Goal: Task Accomplishment & Management: Complete application form

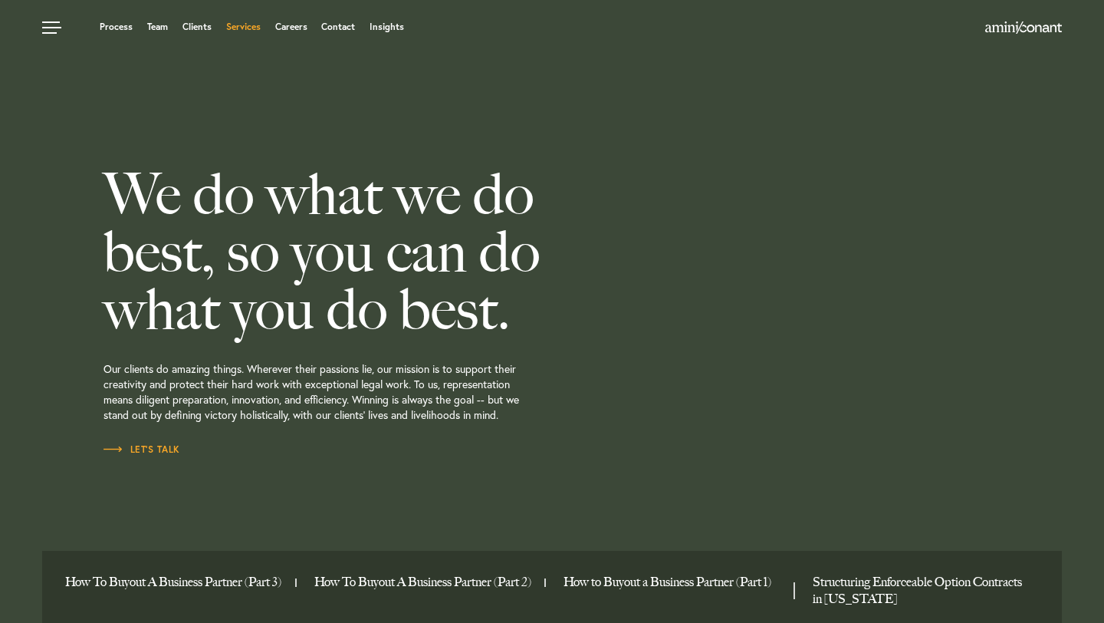
click at [253, 28] on link "Services" at bounding box center [243, 26] width 35 height 9
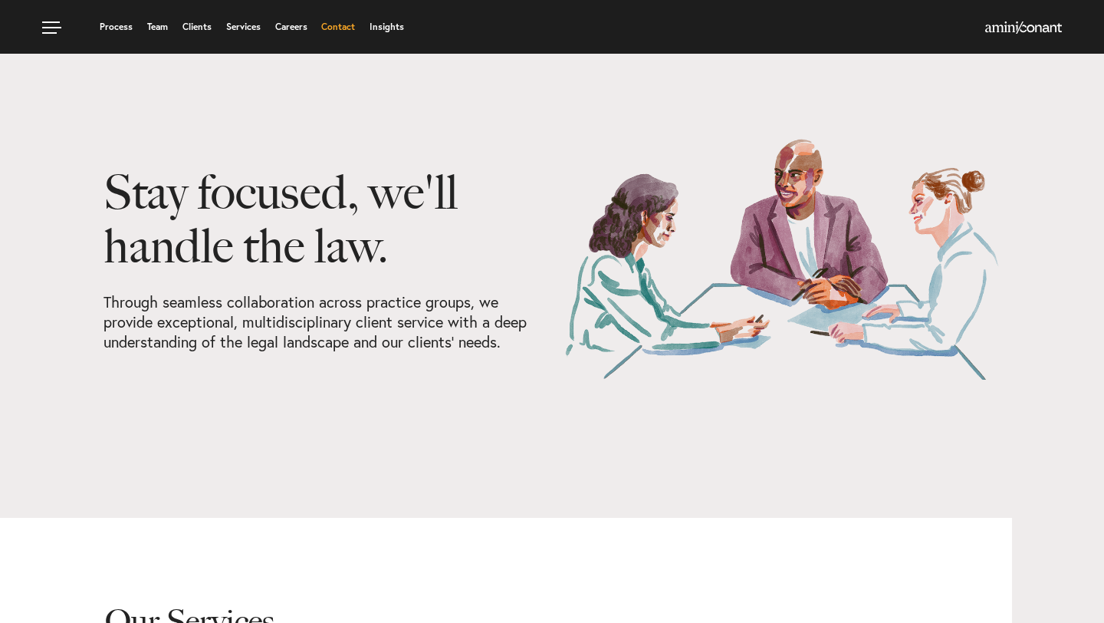
click at [343, 27] on link "Contact" at bounding box center [338, 26] width 34 height 9
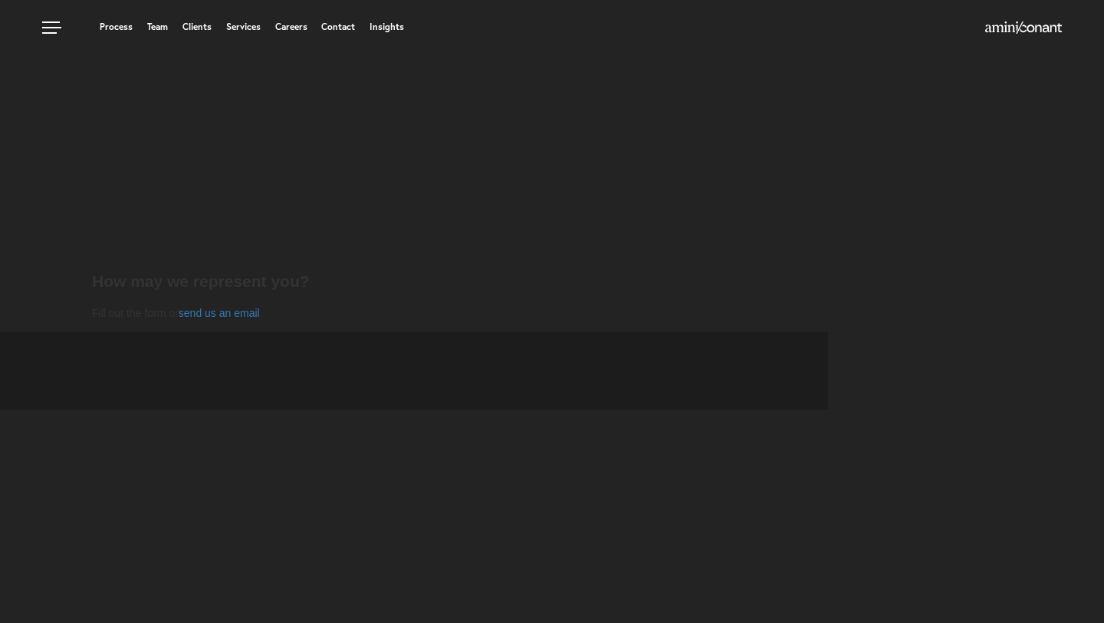
select select "Austin"
select select "Business and Civil Litigation"
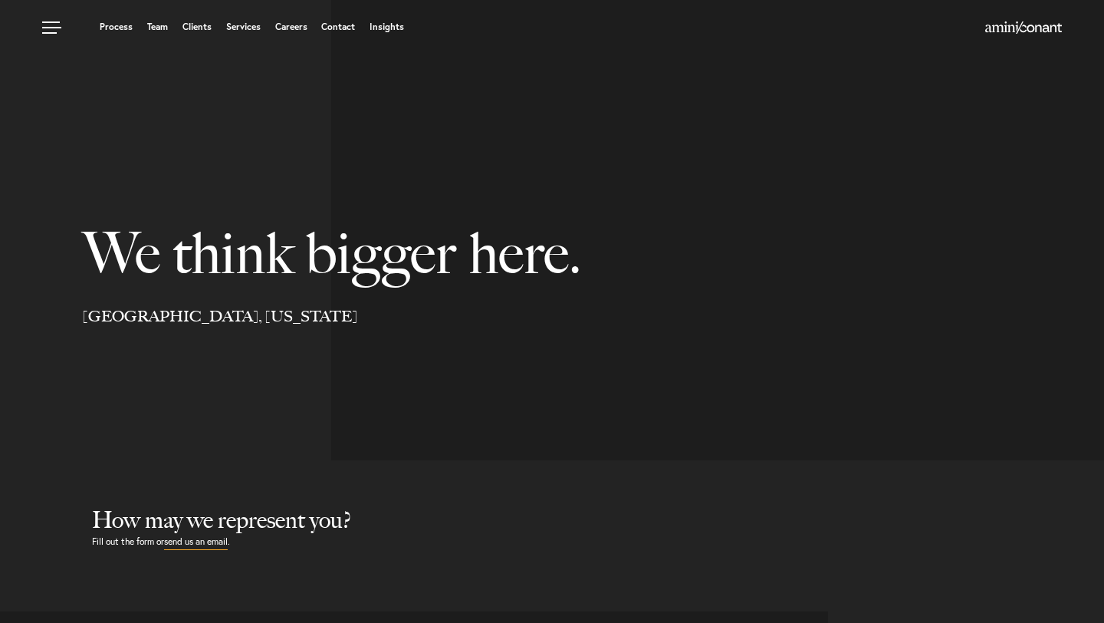
select select "Austin"
select select "Business and Civil Litigation"
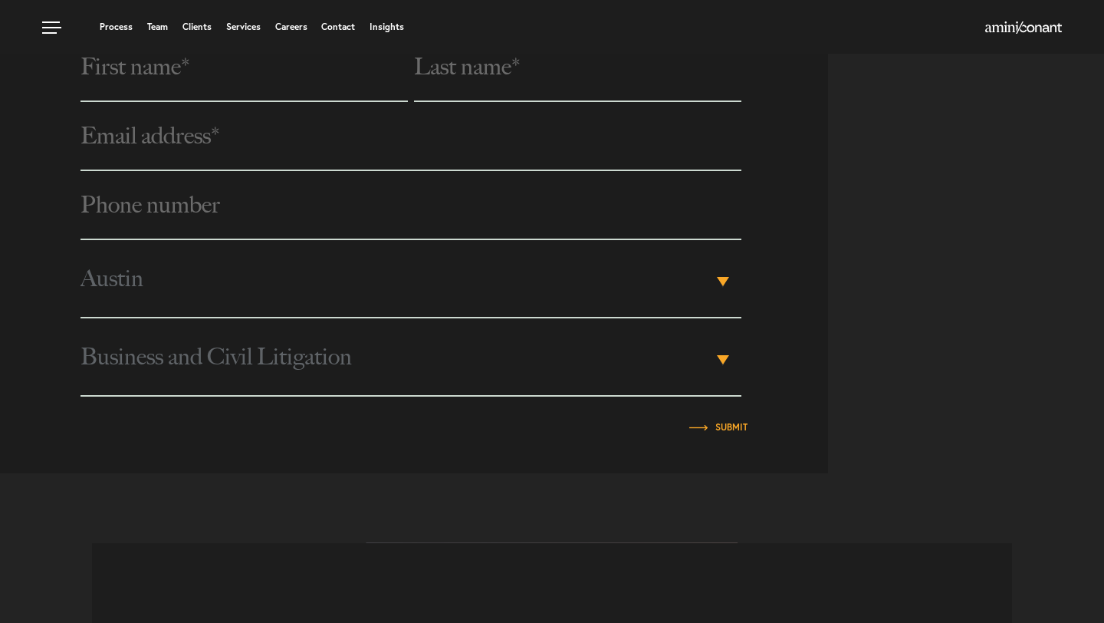
scroll to position [501, 0]
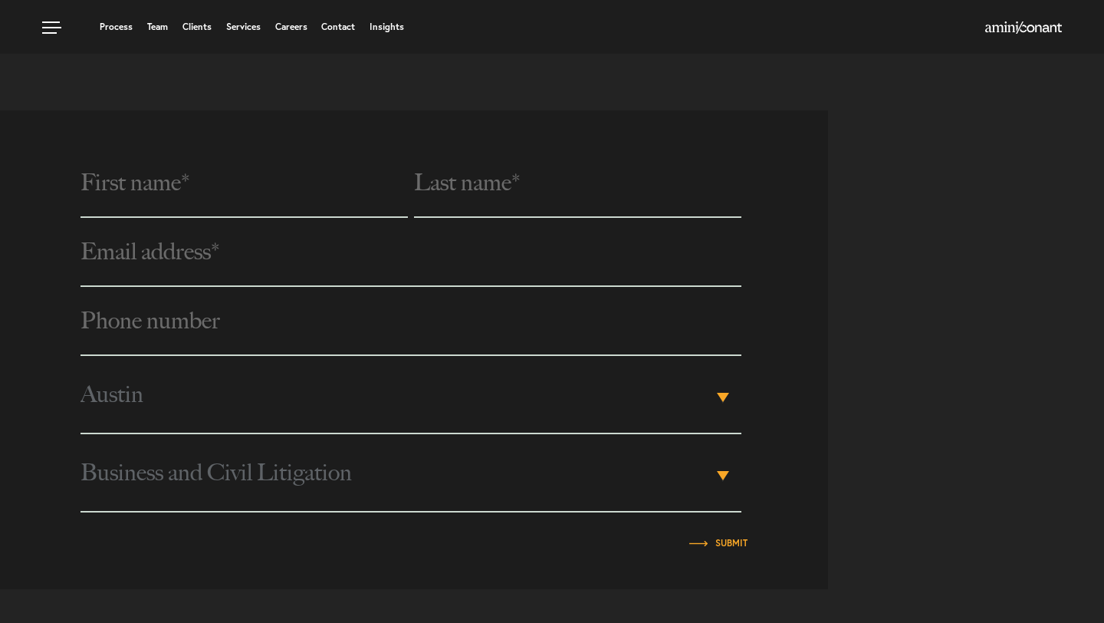
click at [261, 192] on input "text" at bounding box center [244, 183] width 327 height 69
type input "YASH"
type input "[PERSON_NAME]"
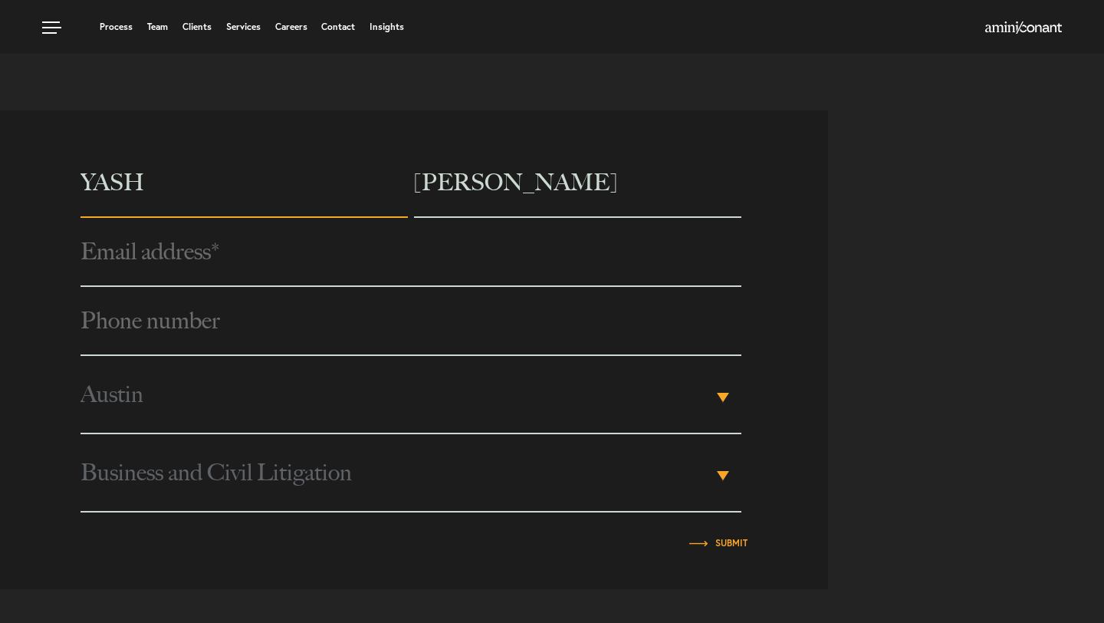
type input "[EMAIL_ADDRESS][DOMAIN_NAME]"
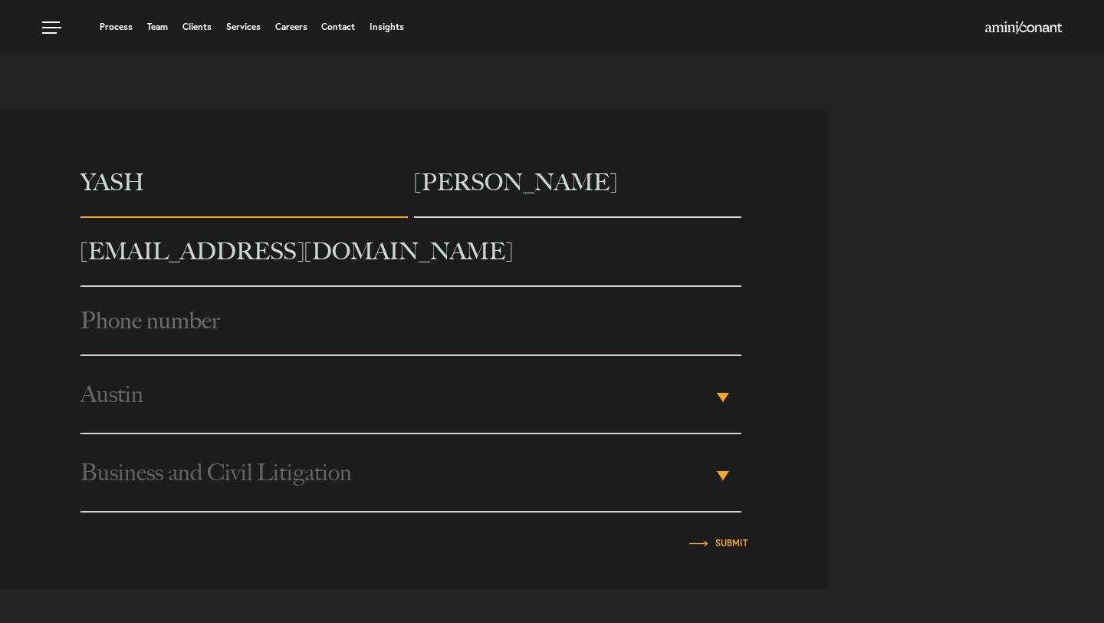
type input "6177561556"
type input "Rivian Automotive LLC"
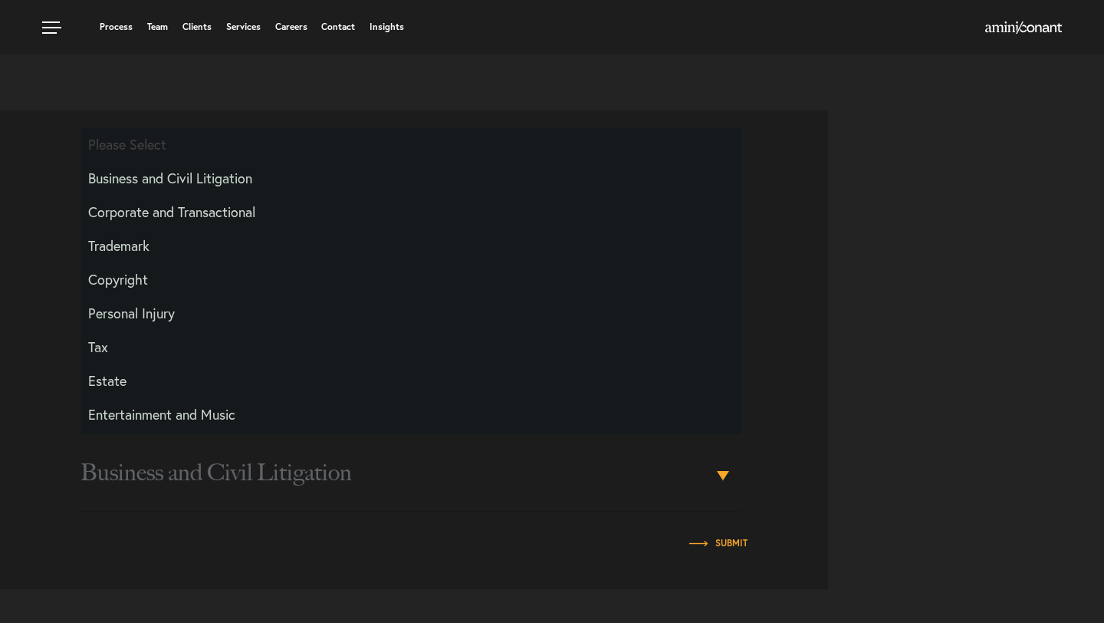
click at [0, 220] on div "[PERSON_NAME] [EMAIL_ADDRESS][DOMAIN_NAME] Phone number * [PHONE_NUMBER] City P…" at bounding box center [414, 350] width 828 height 402
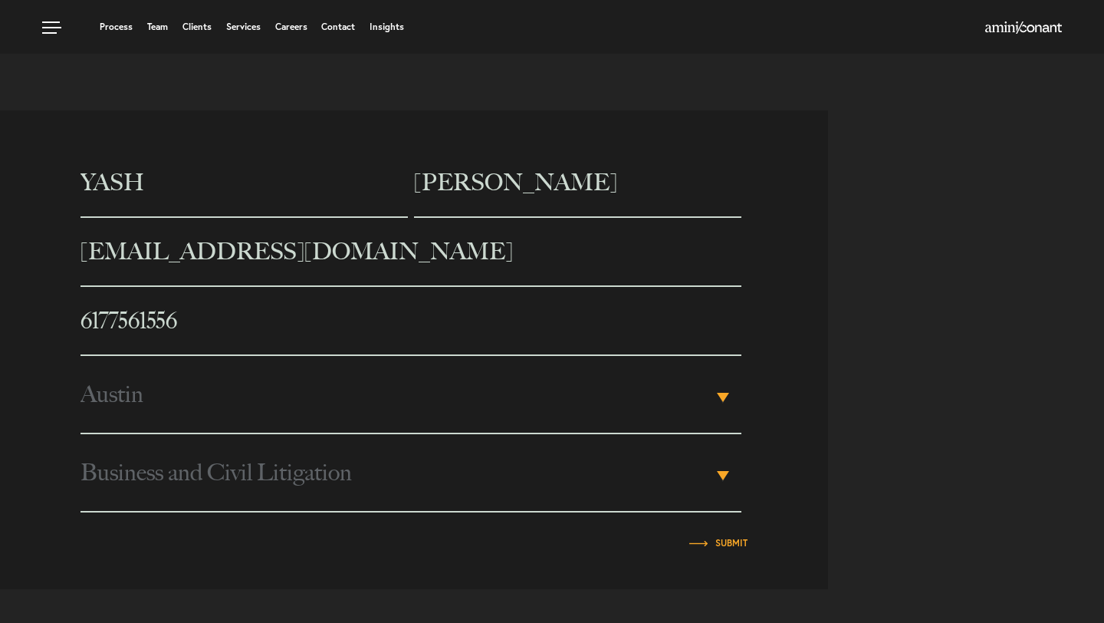
click at [207, 408] on span "Austin" at bounding box center [397, 394] width 632 height 77
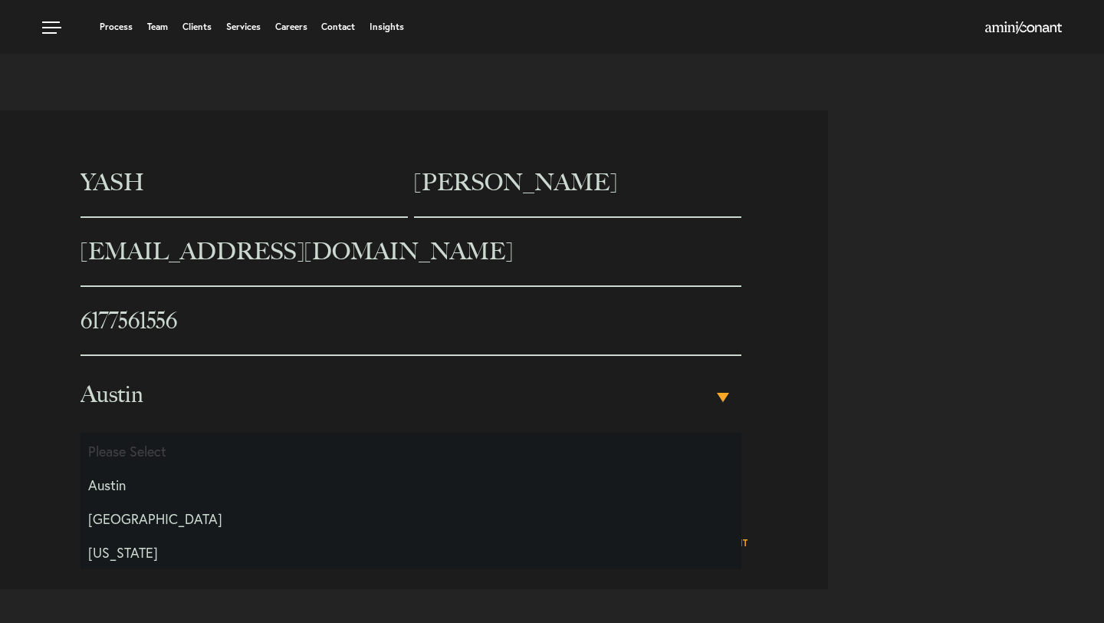
click at [0, 368] on div "[PERSON_NAME] [EMAIL_ADDRESS][DOMAIN_NAME] Phone number * [PHONE_NUMBER] City P…" at bounding box center [414, 350] width 828 height 402
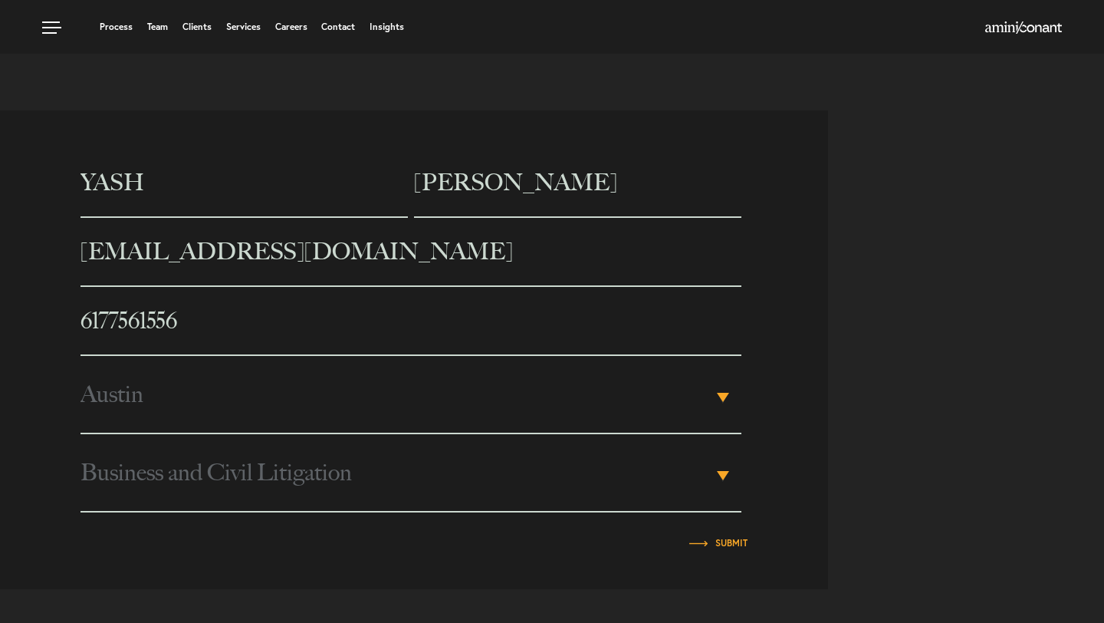
click at [170, 465] on span "Business and Civil Litigation" at bounding box center [397, 472] width 632 height 77
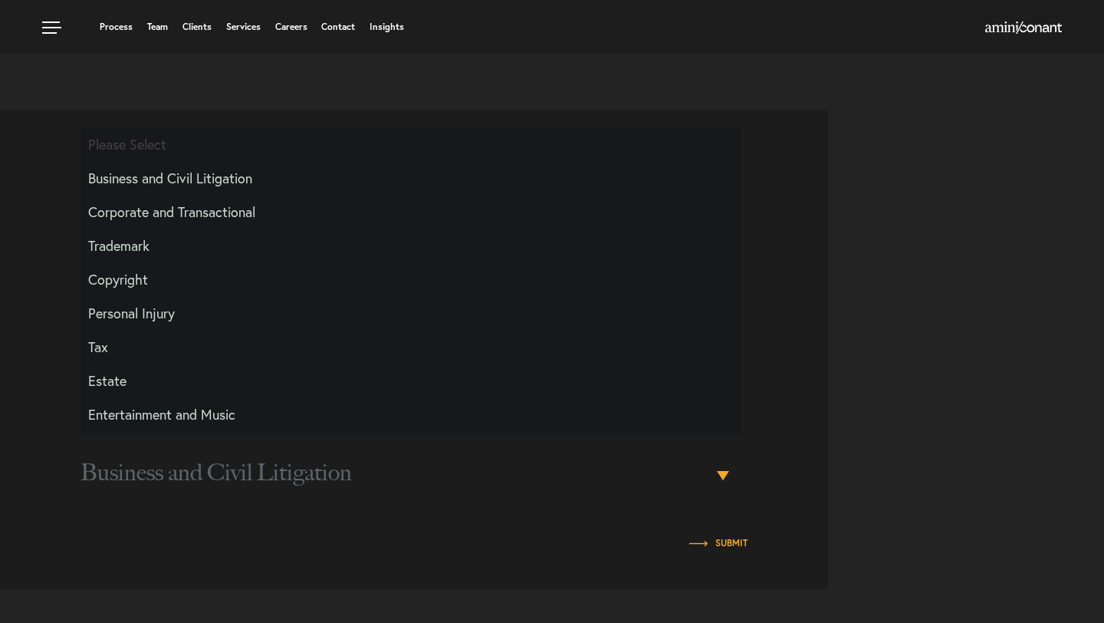
click at [196, 472] on span "Business and Civil Litigation" at bounding box center [397, 472] width 632 height 77
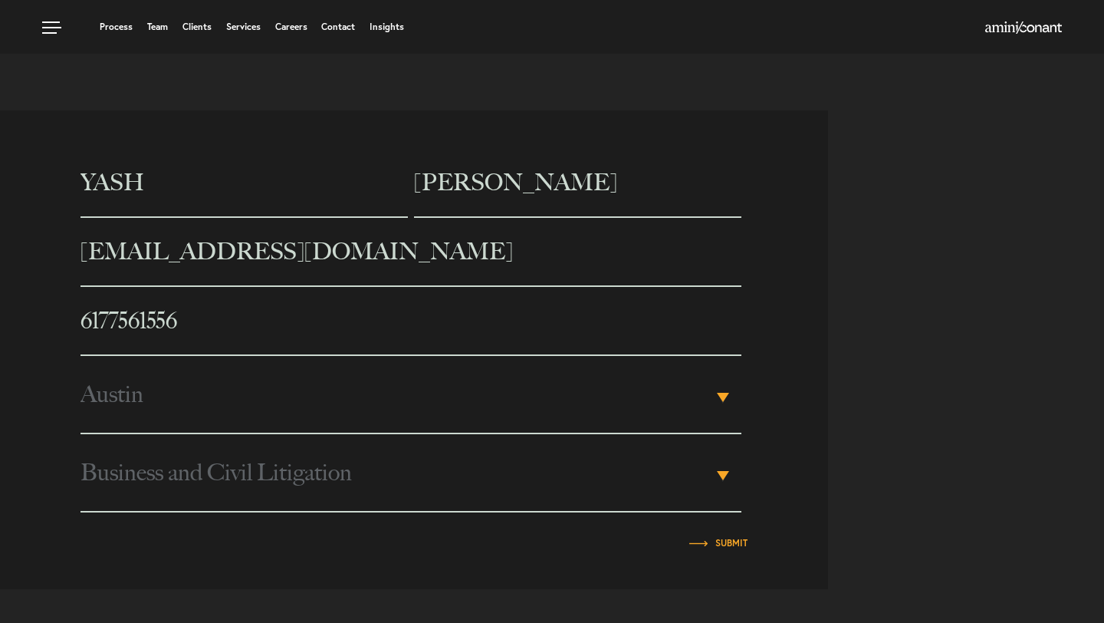
click at [19, 381] on div "[PERSON_NAME] [EMAIL_ADDRESS][DOMAIN_NAME] Phone number * [PHONE_NUMBER] City P…" at bounding box center [414, 350] width 828 height 402
click at [881, 264] on div "[PERSON_NAME] [EMAIL_ADDRESS][DOMAIN_NAME] Phone number * [PHONE_NUMBER] City P…" at bounding box center [552, 349] width 1104 height 479
click at [725, 469] on div "Business and Civil Litigation ▾" at bounding box center [411, 473] width 661 height 78
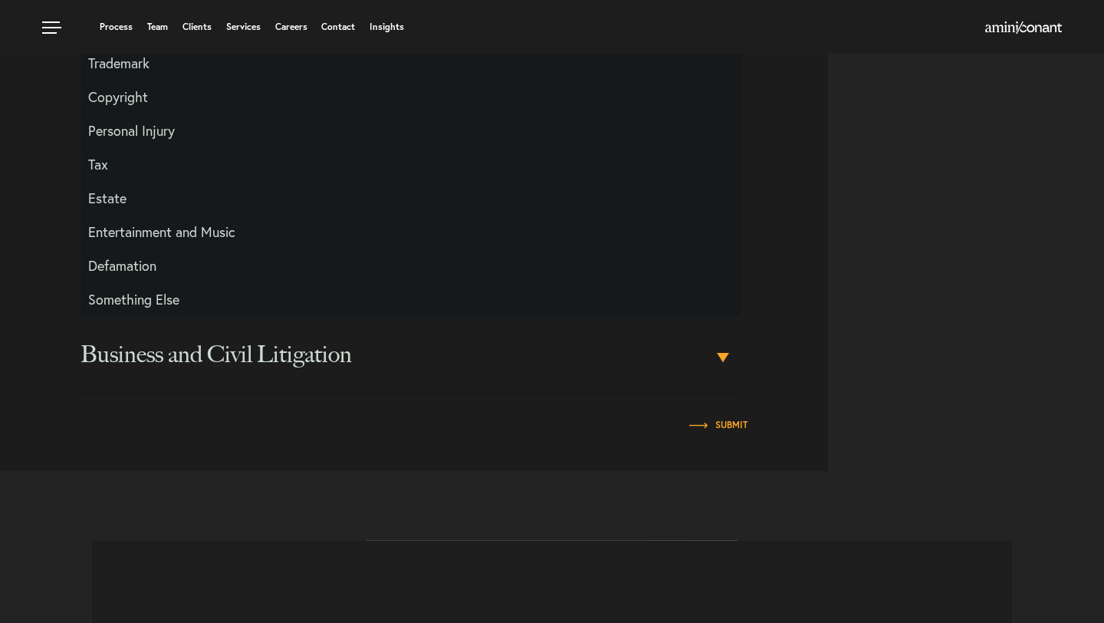
scroll to position [584, 0]
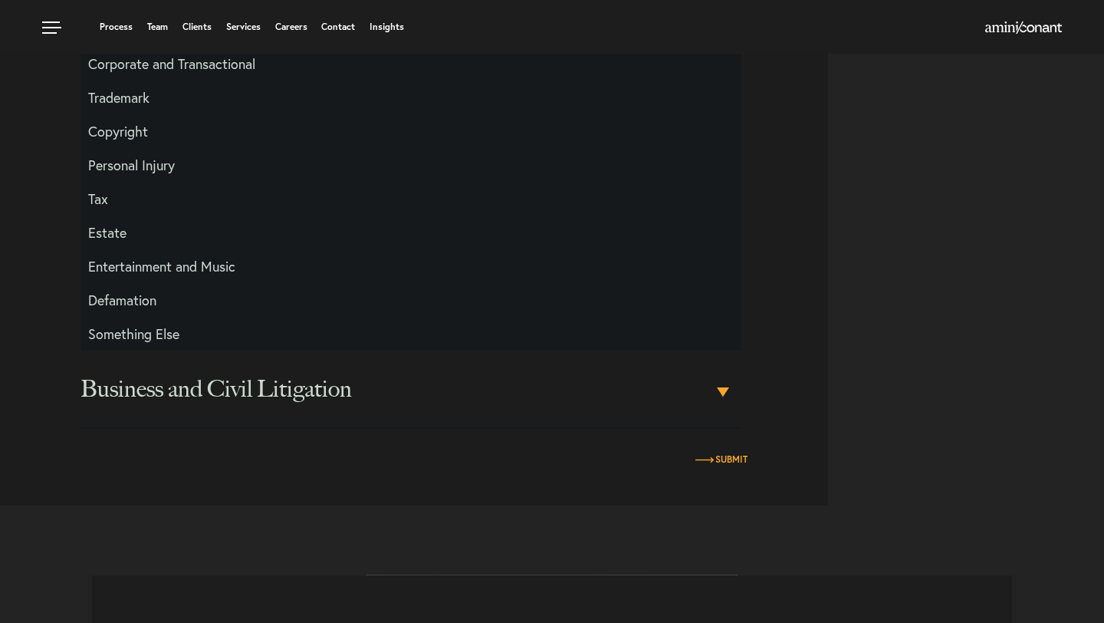
click at [716, 459] on span "Submit" at bounding box center [732, 459] width 32 height 15
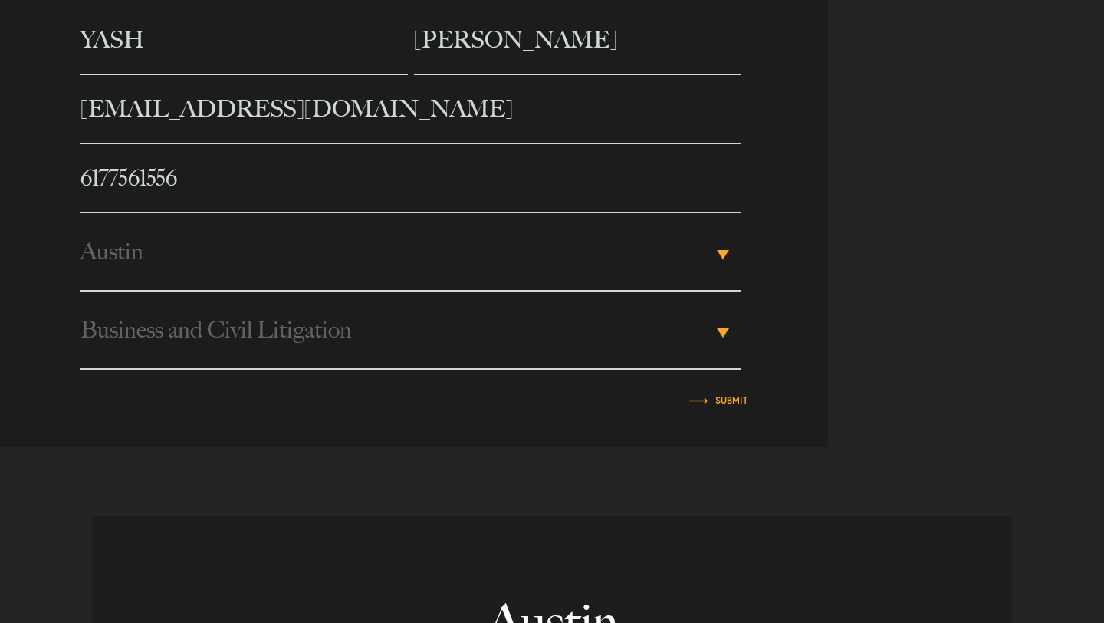
scroll to position [644, 0]
click at [742, 405] on span "Submit" at bounding box center [732, 399] width 32 height 15
click at [733, 403] on input "Submit" at bounding box center [732, 399] width 32 height 9
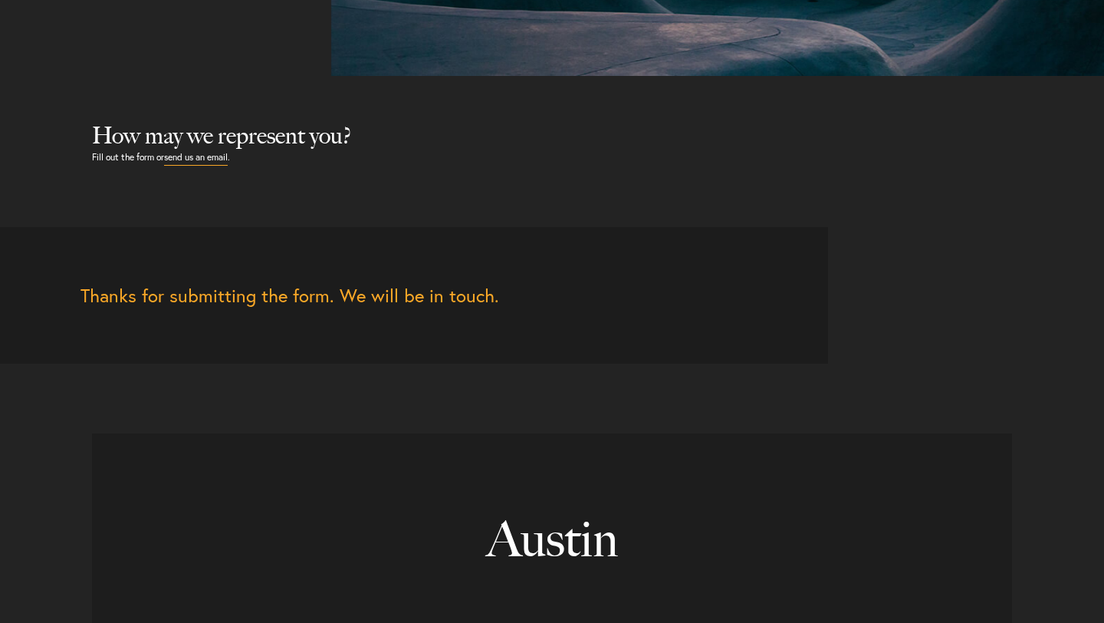
scroll to position [385, 0]
